Goal: Consume media (video, audio)

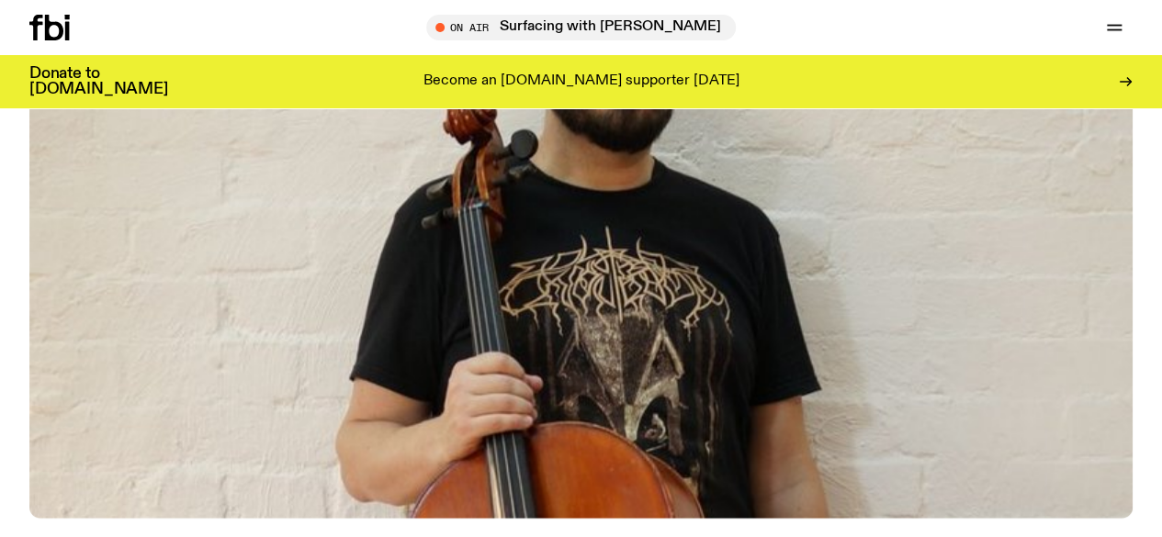
scroll to position [814, 0]
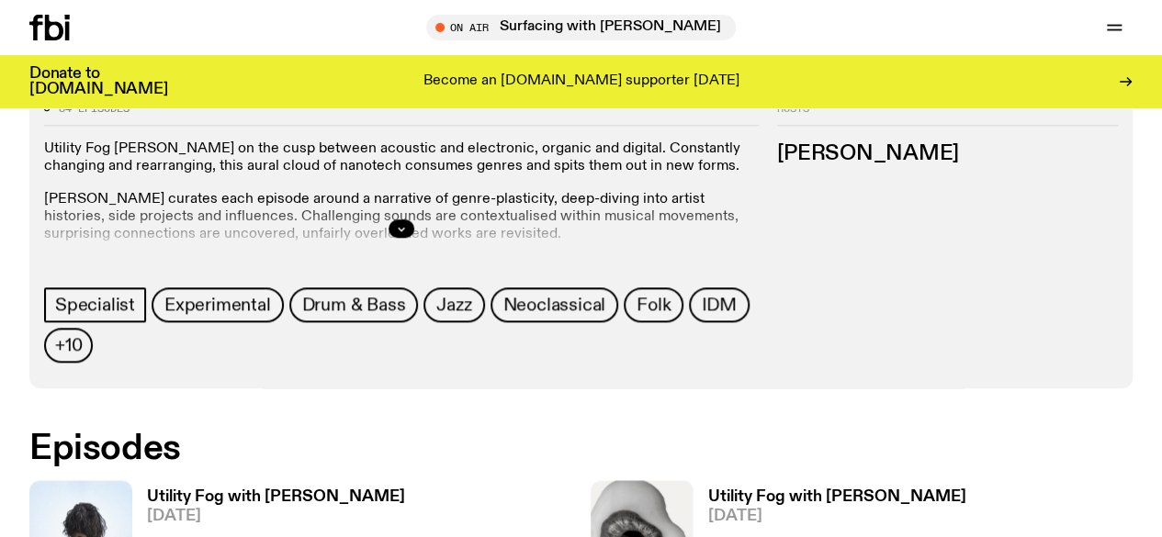
click at [248, 490] on h3 "Utility Fog with [PERSON_NAME]" at bounding box center [276, 498] width 258 height 16
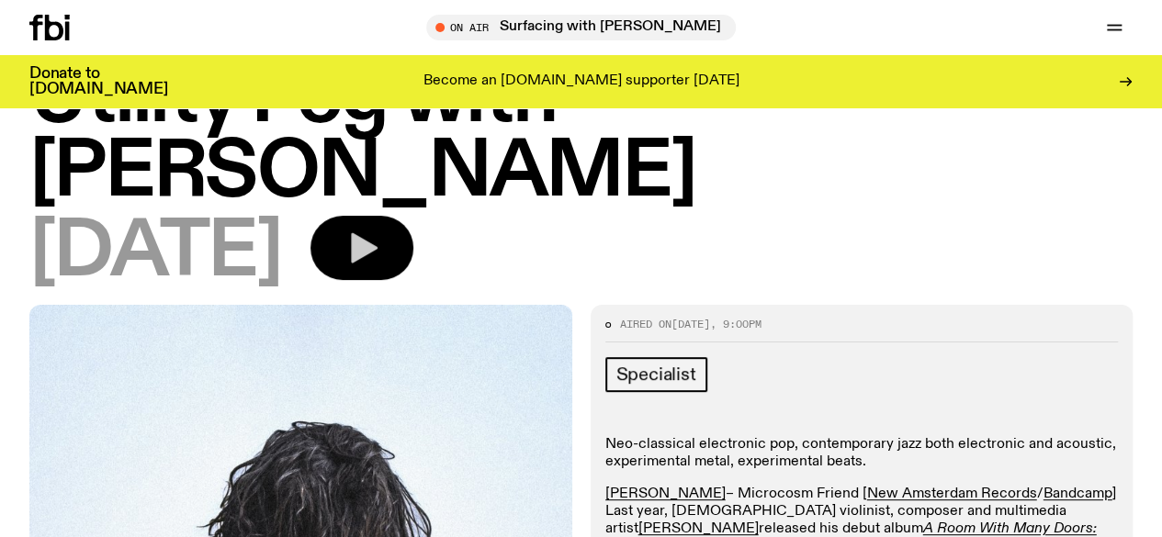
scroll to position [84, 0]
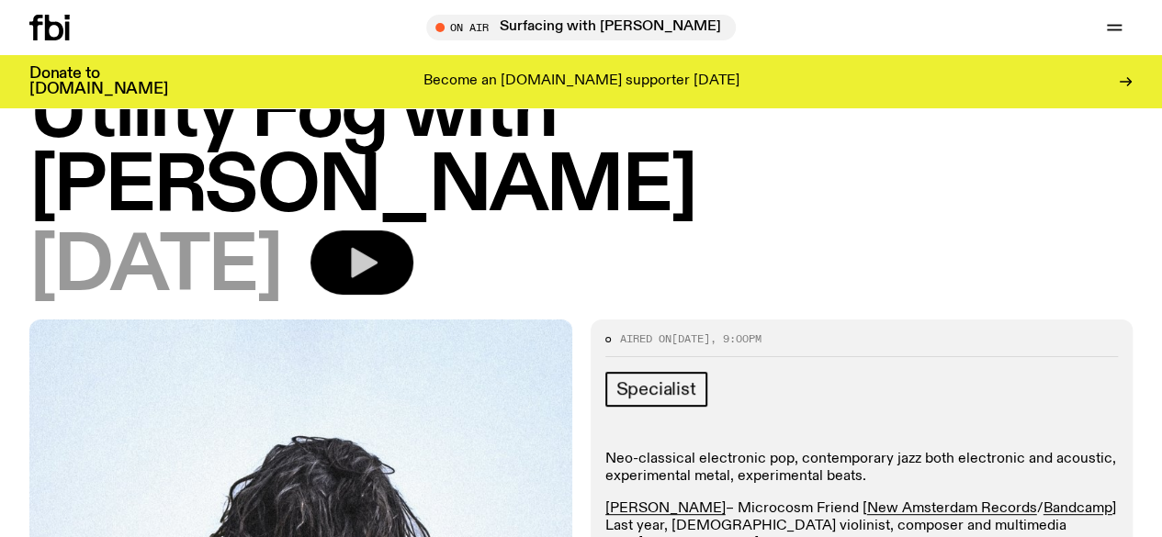
click at [413, 231] on button "button" at bounding box center [361, 263] width 103 height 64
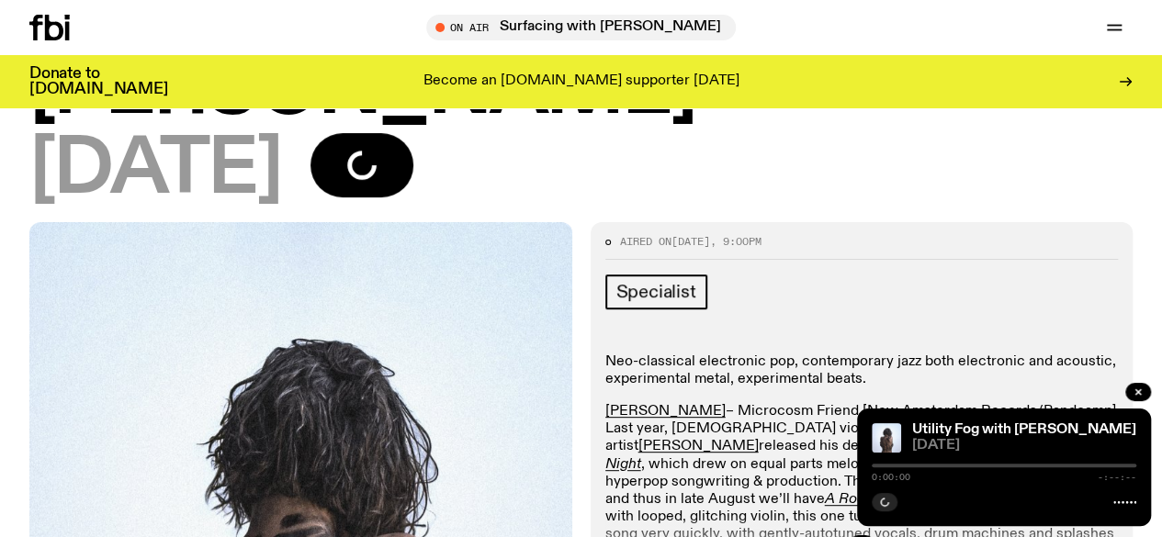
scroll to position [175, 0]
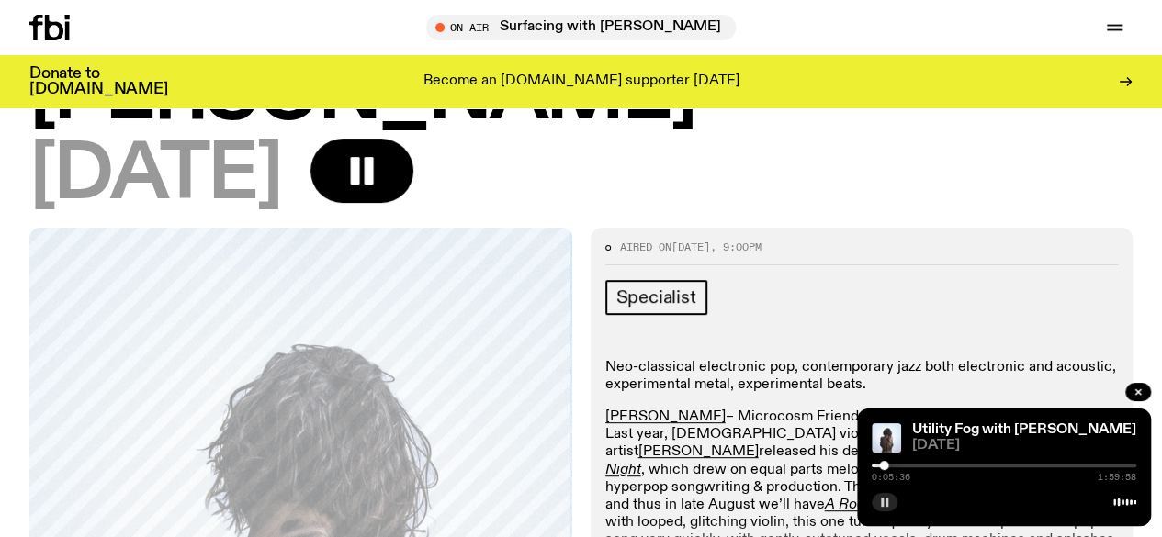
click at [881, 501] on rect "button" at bounding box center [882, 502] width 3 height 9
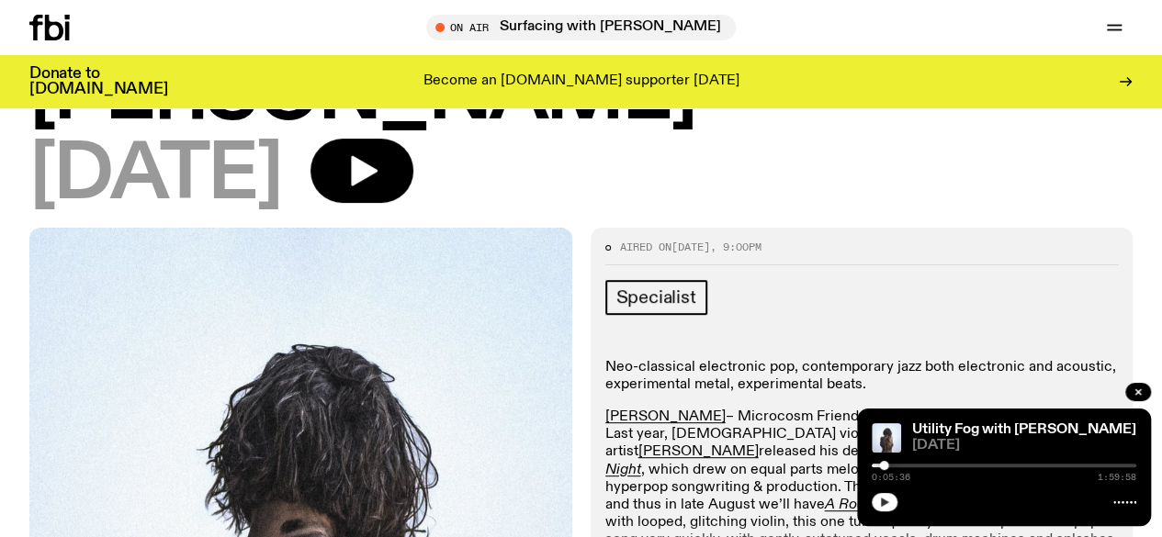
click at [887, 507] on icon "button" at bounding box center [884, 502] width 11 height 11
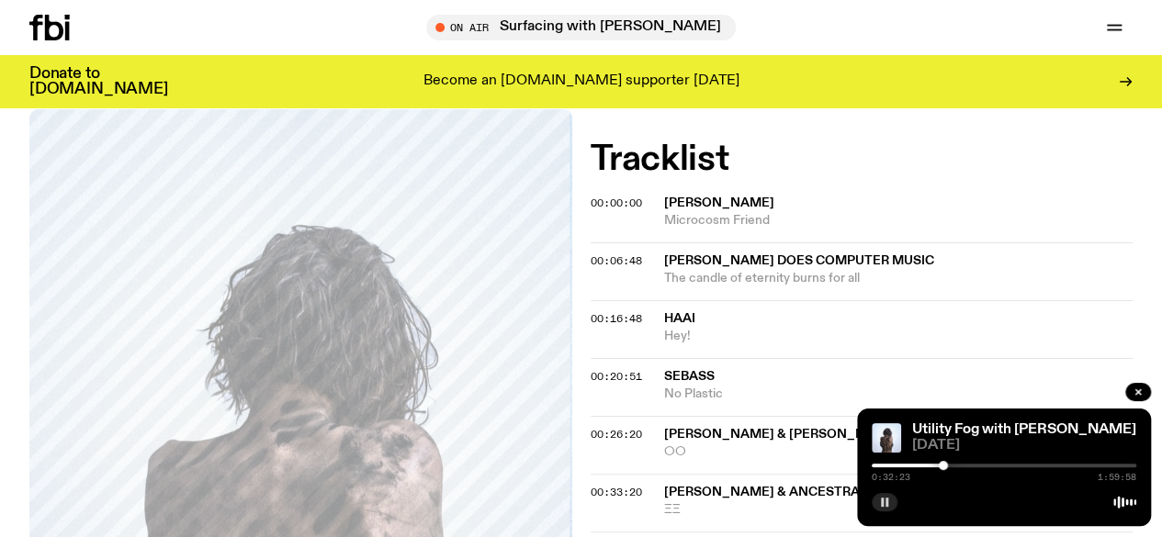
scroll to position [818, 0]
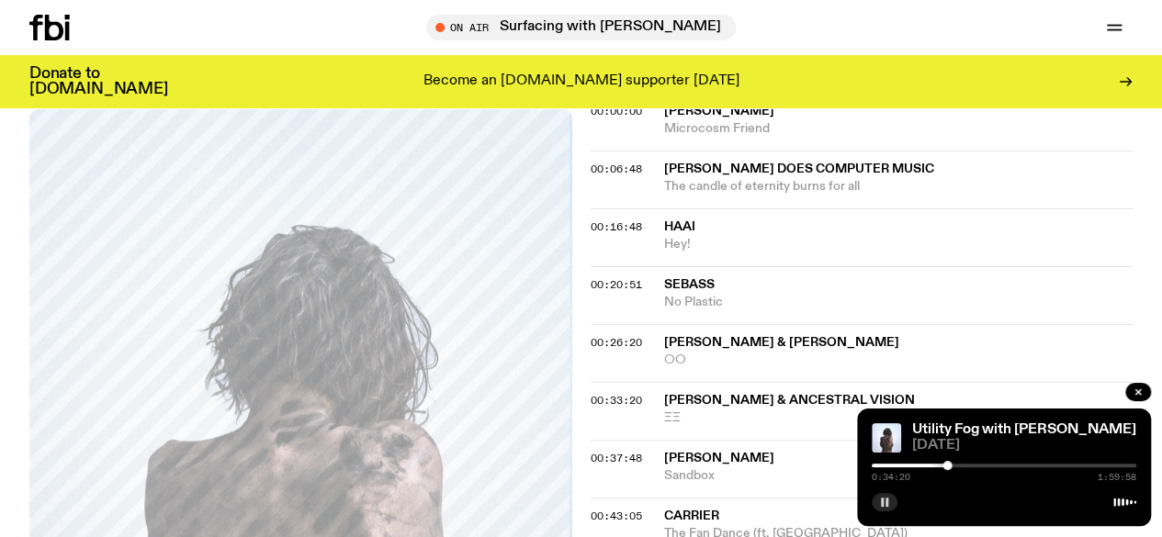
click at [922, 465] on div at bounding box center [814, 466] width 264 height 4
click at [962, 466] on div at bounding box center [1004, 466] width 264 height 4
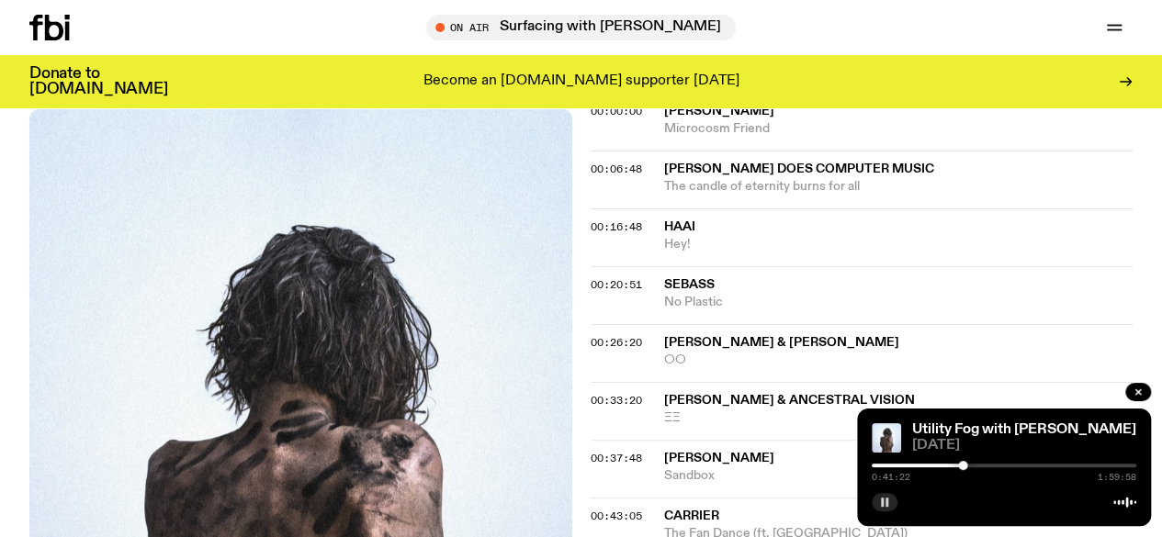
click at [950, 466] on div at bounding box center [830, 466] width 264 height 4
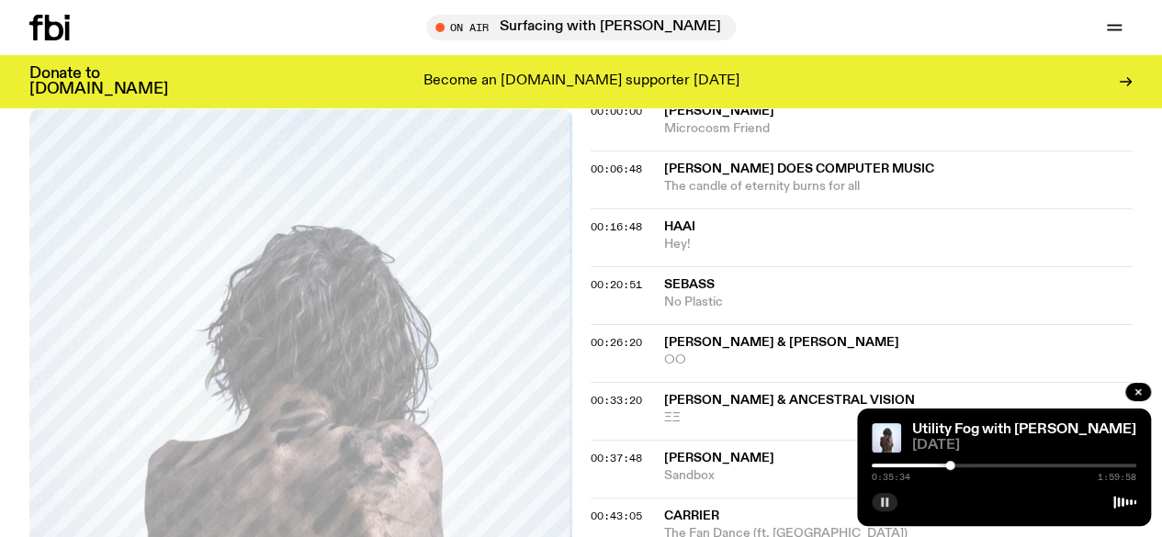
click at [940, 464] on div at bounding box center [817, 466] width 264 height 4
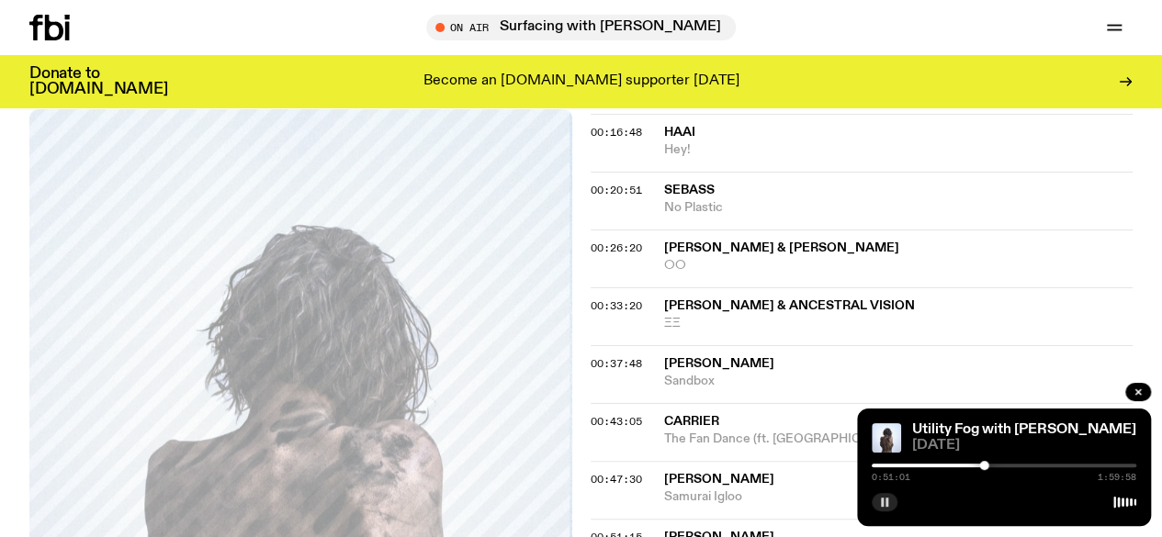
scroll to position [1094, 0]
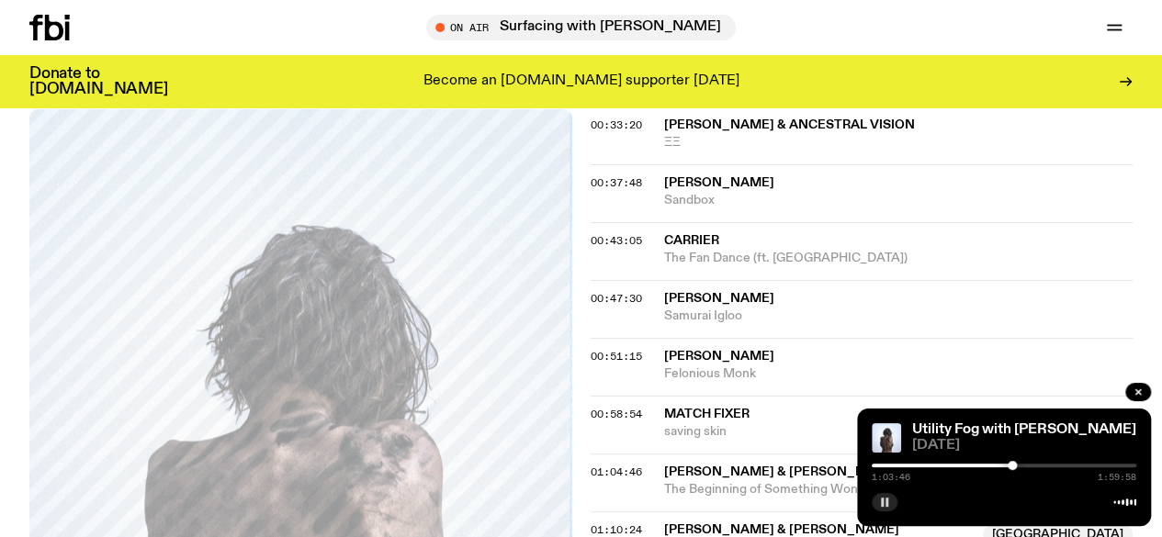
click at [888, 499] on icon "button" at bounding box center [884, 502] width 11 height 11
